Goal: Find specific page/section: Find specific page/section

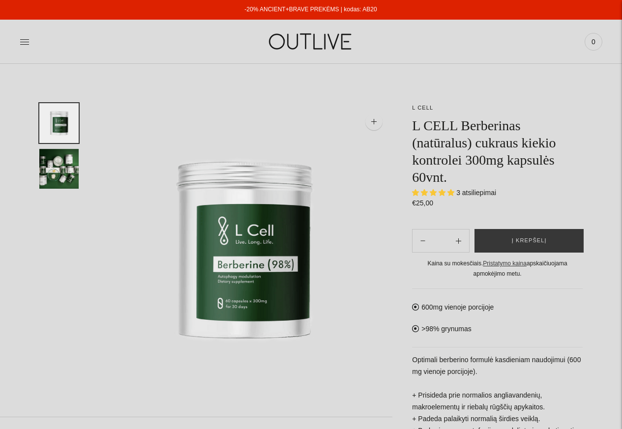
select select "**********"
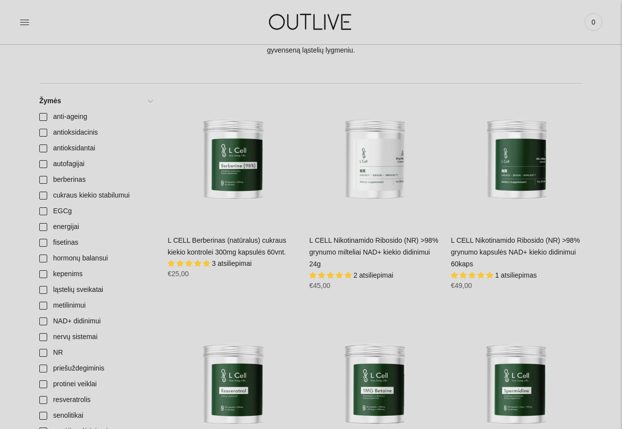
scroll to position [177, 0]
